Goal: Task Accomplishment & Management: Manage account settings

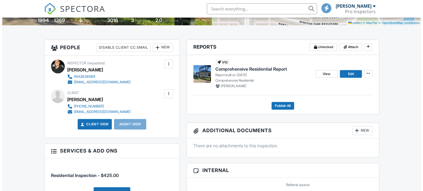
scroll to position [144, 0]
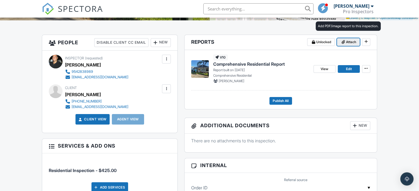
click at [352, 41] on span "Attach" at bounding box center [351, 42] width 10 height 6
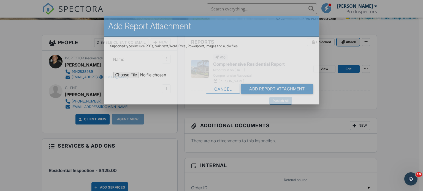
scroll to position [0, 0]
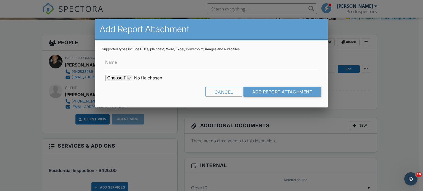
click at [121, 77] on input "file" at bounding box center [152, 78] width 94 height 7
type input "C:\fakepath\Permits & Property details.pdf"
click at [190, 63] on input "Name" at bounding box center [211, 62] width 213 height 13
type input "Permits and Property Details"
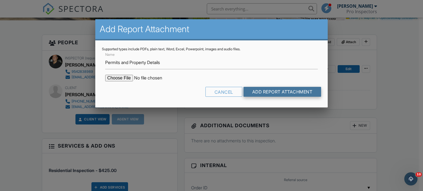
click at [260, 94] on input "Add Report Attachment" at bounding box center [282, 92] width 78 height 10
